Goal: Find contact information: Find contact information

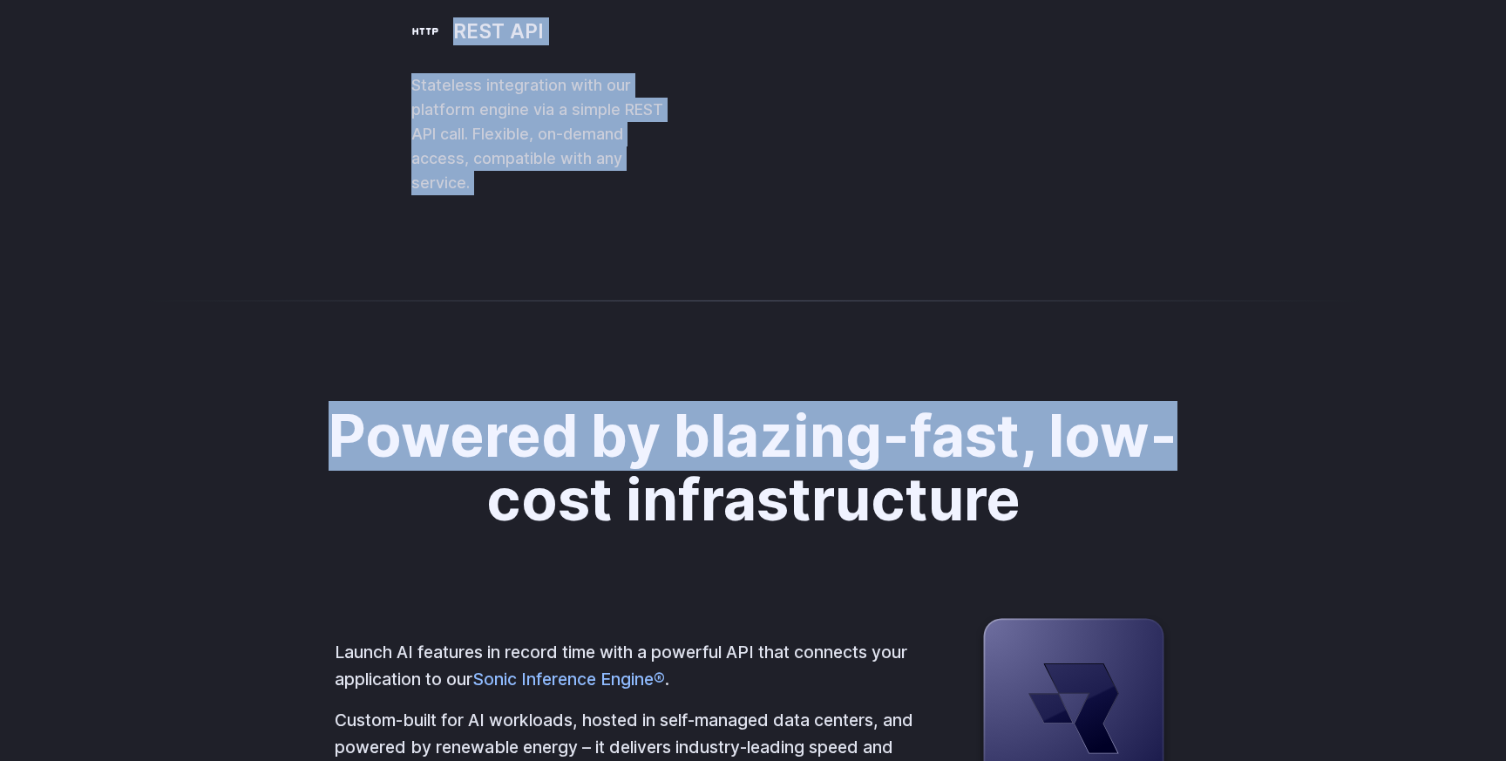
drag, startPoint x: 936, startPoint y: 319, endPoint x: 1211, endPoint y: 834, distance: 584.0
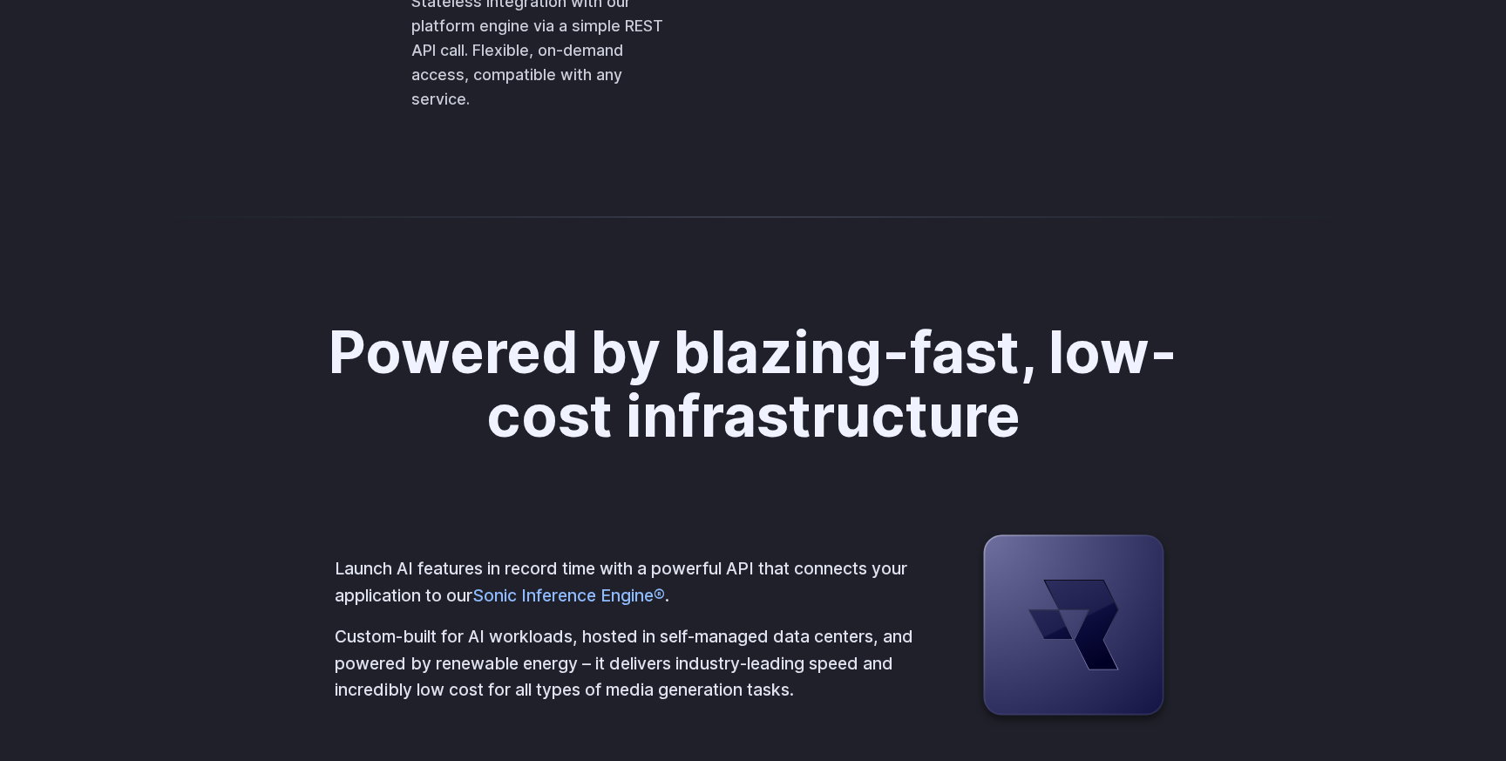
click at [1008, 237] on div at bounding box center [753, 216] width 1506 height 42
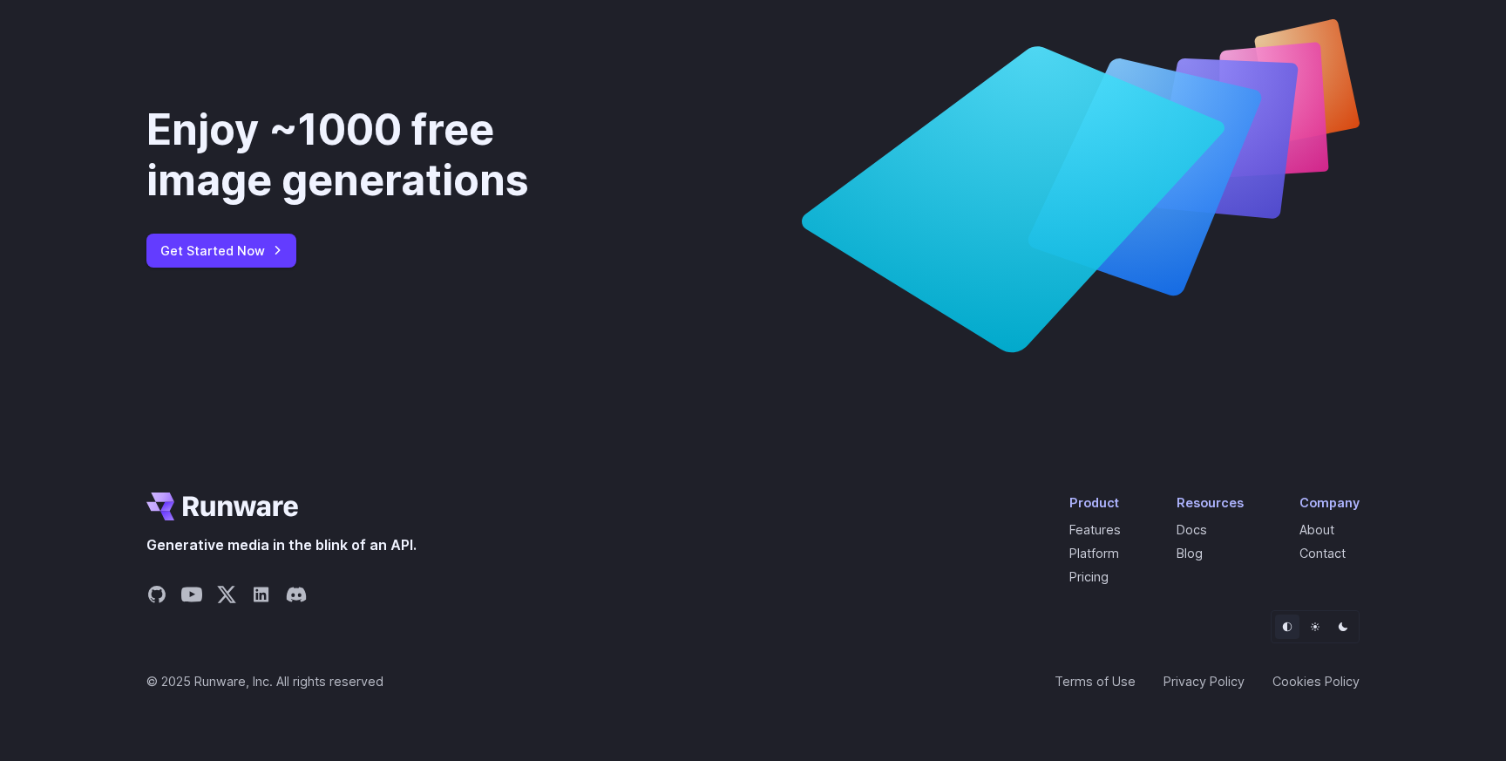
scroll to position [6693, 0]
click at [1338, 554] on link "Contact" at bounding box center [1322, 552] width 46 height 15
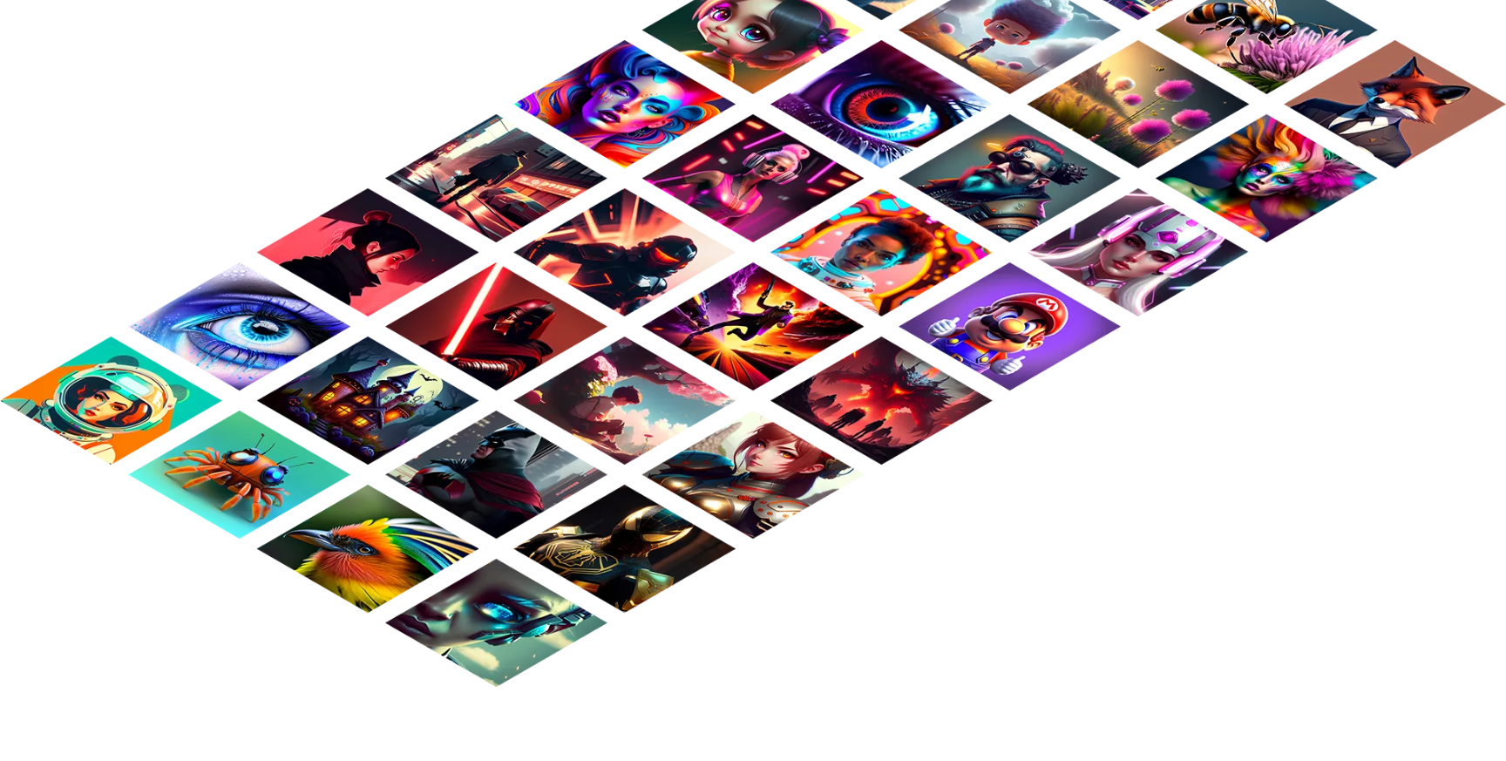
scroll to position [1582, 0]
